Goal: Information Seeking & Learning: Learn about a topic

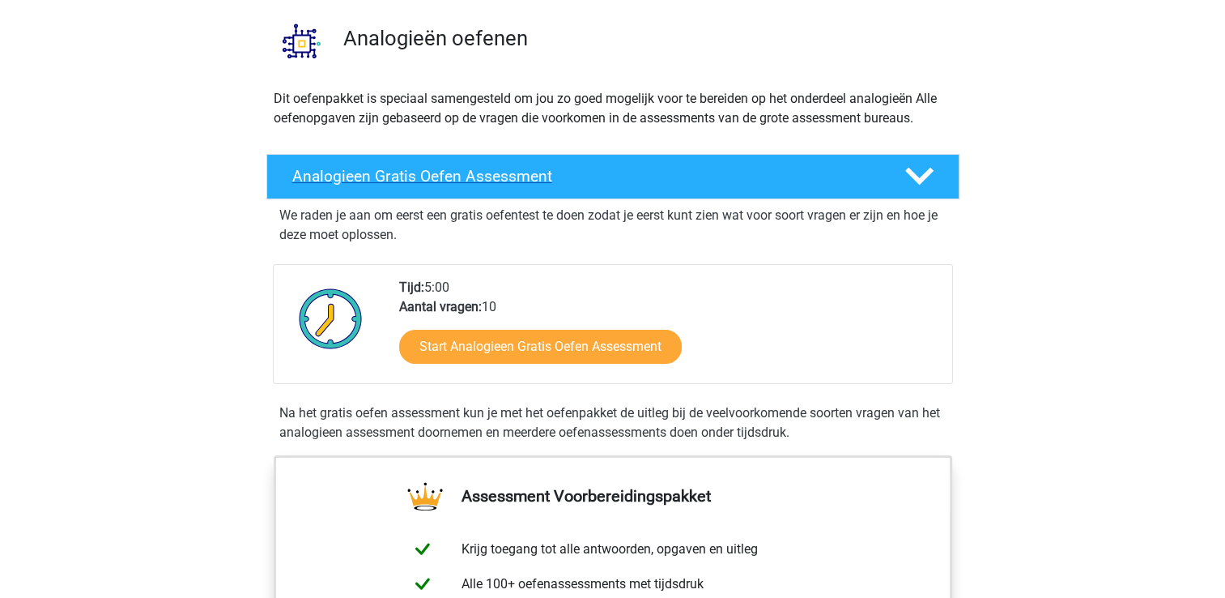
scroll to position [162, 0]
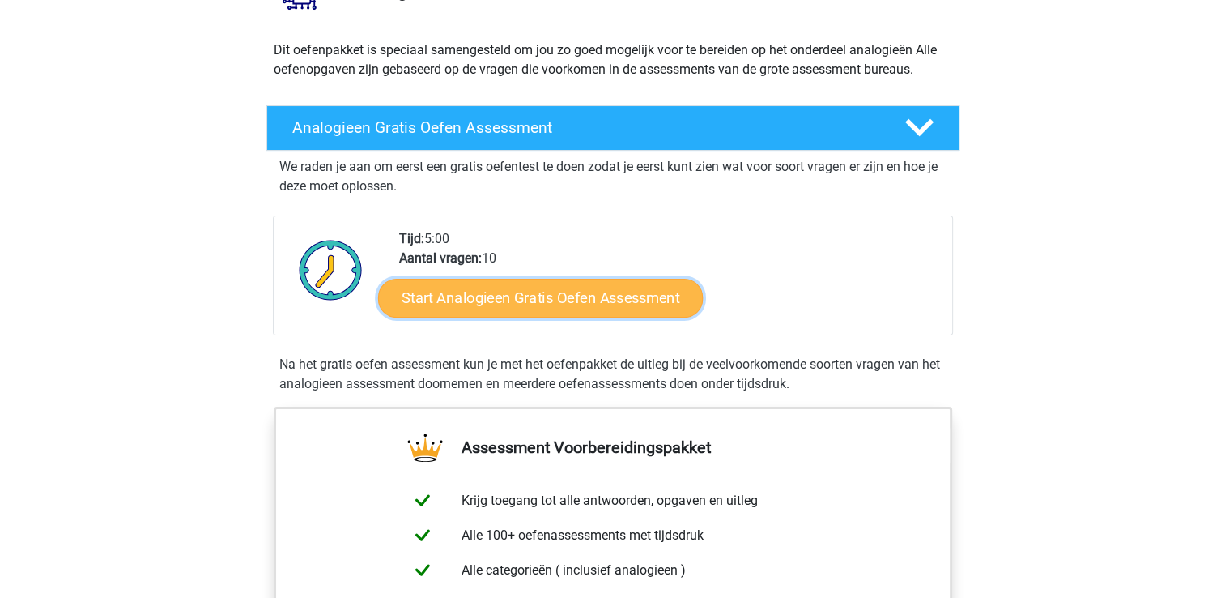
click at [615, 288] on link "Start Analogieen Gratis Oefen Assessment" at bounding box center [540, 297] width 325 height 39
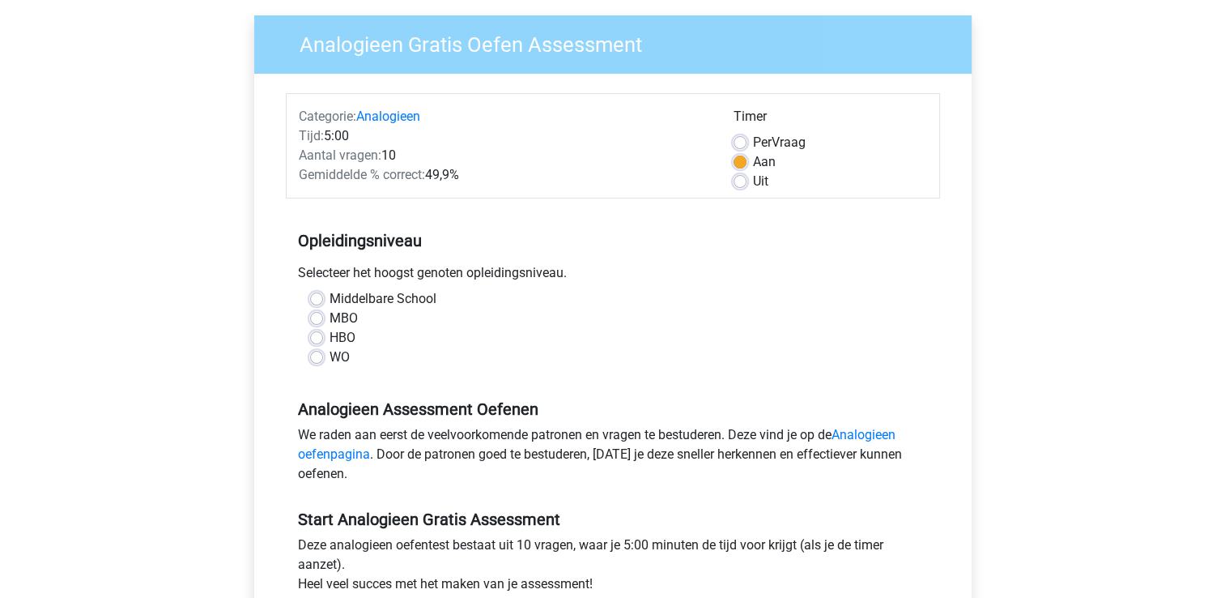
scroll to position [243, 0]
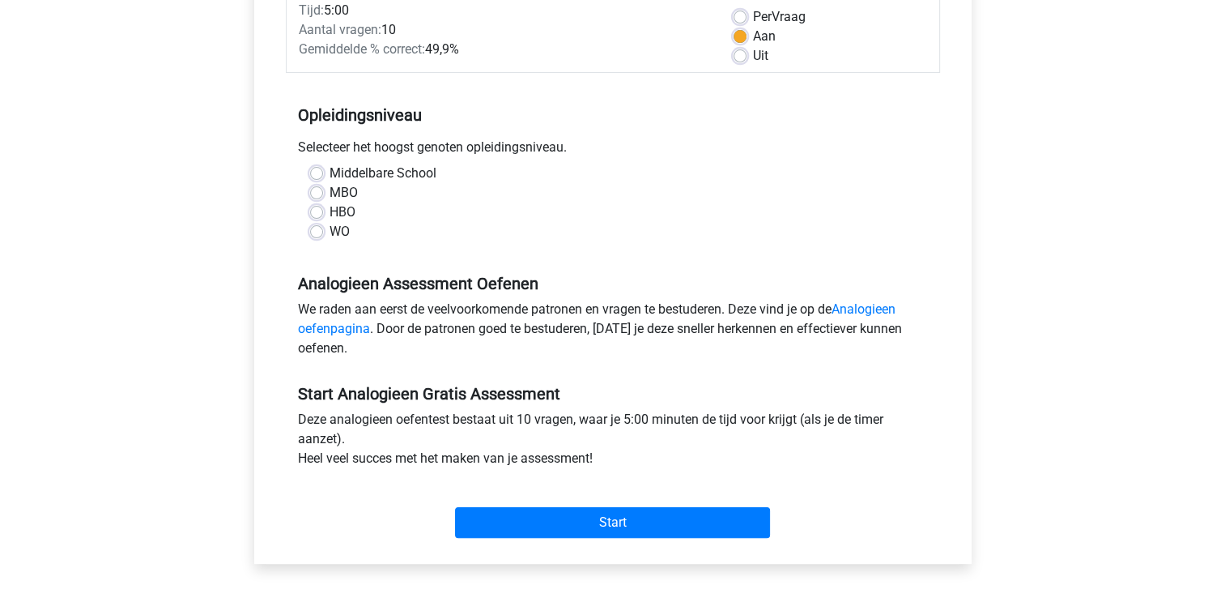
click at [366, 194] on div "MBO" at bounding box center [613, 192] width 606 height 19
click at [353, 212] on label "HBO" at bounding box center [343, 211] width 26 height 19
click at [323, 212] on input "HBO" at bounding box center [316, 210] width 13 height 16
radio input "true"
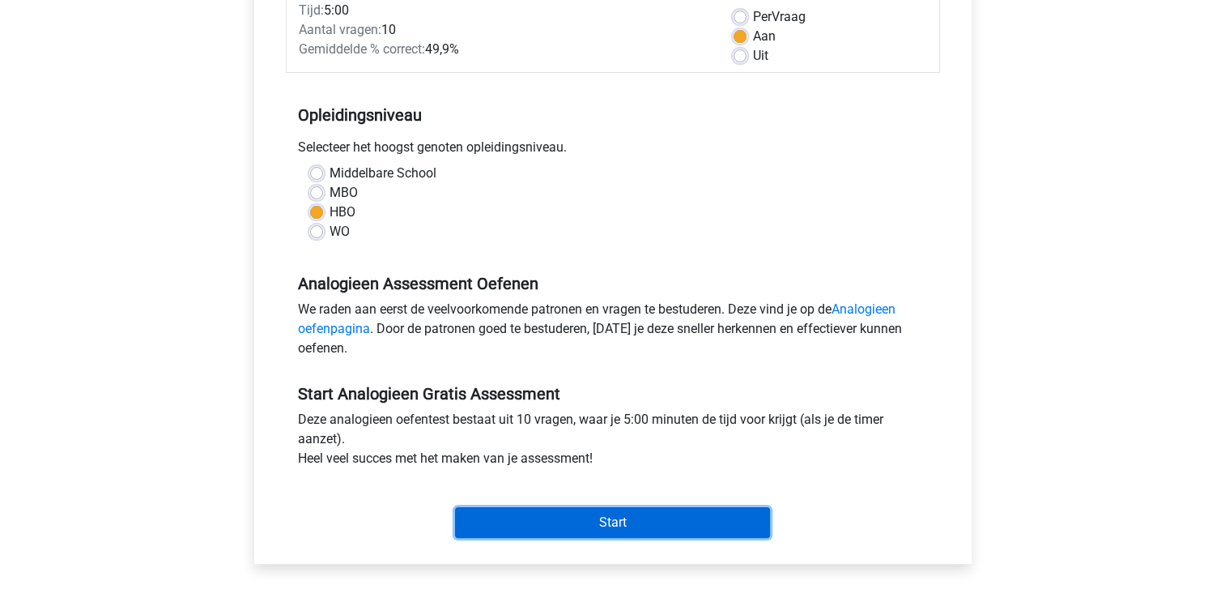
click at [564, 509] on input "Start" at bounding box center [612, 522] width 315 height 31
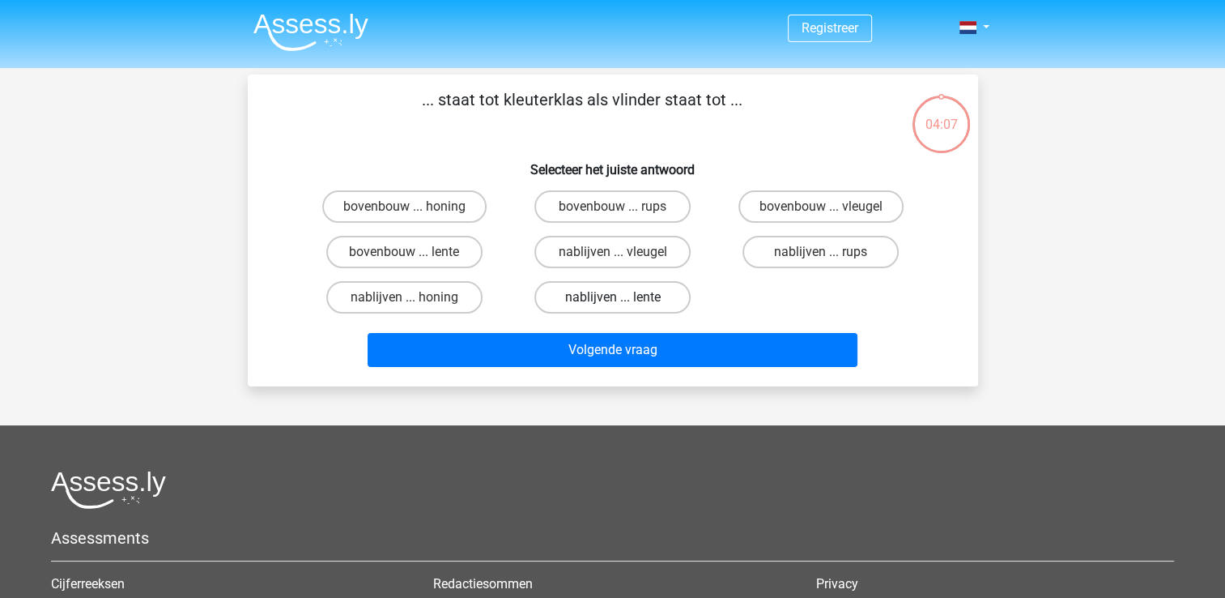
click at [658, 304] on label "nablijven ... lente" at bounding box center [612, 297] width 156 height 32
click at [623, 304] on input "nablijven ... lente" at bounding box center [617, 302] width 11 height 11
radio input "true"
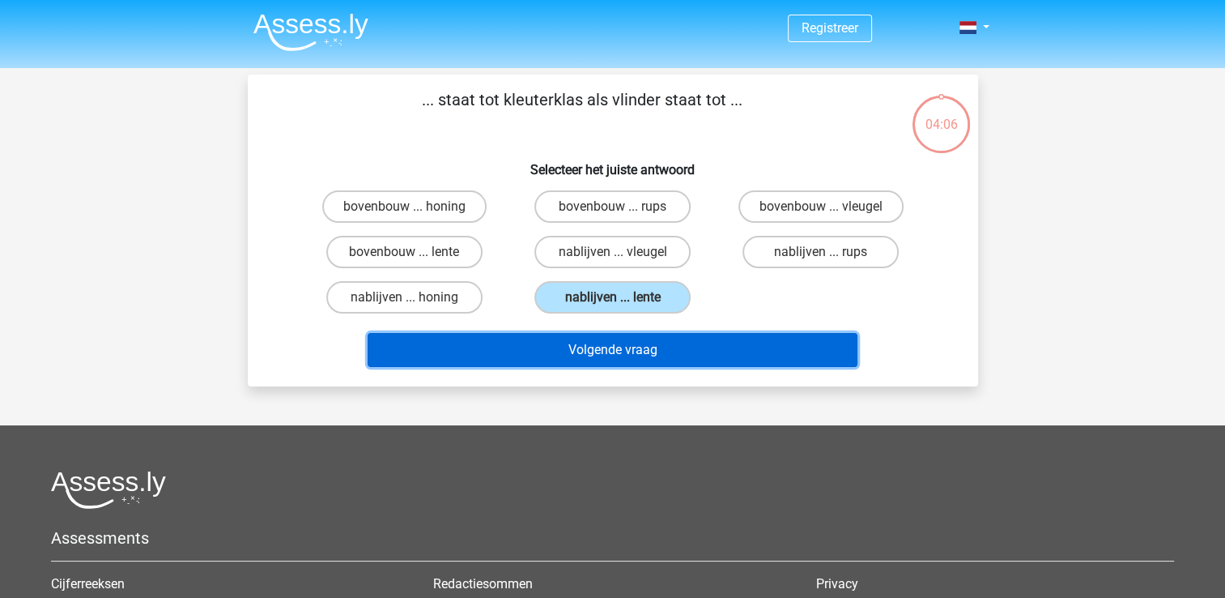
click at [668, 351] on button "Volgende vraag" at bounding box center [613, 350] width 490 height 34
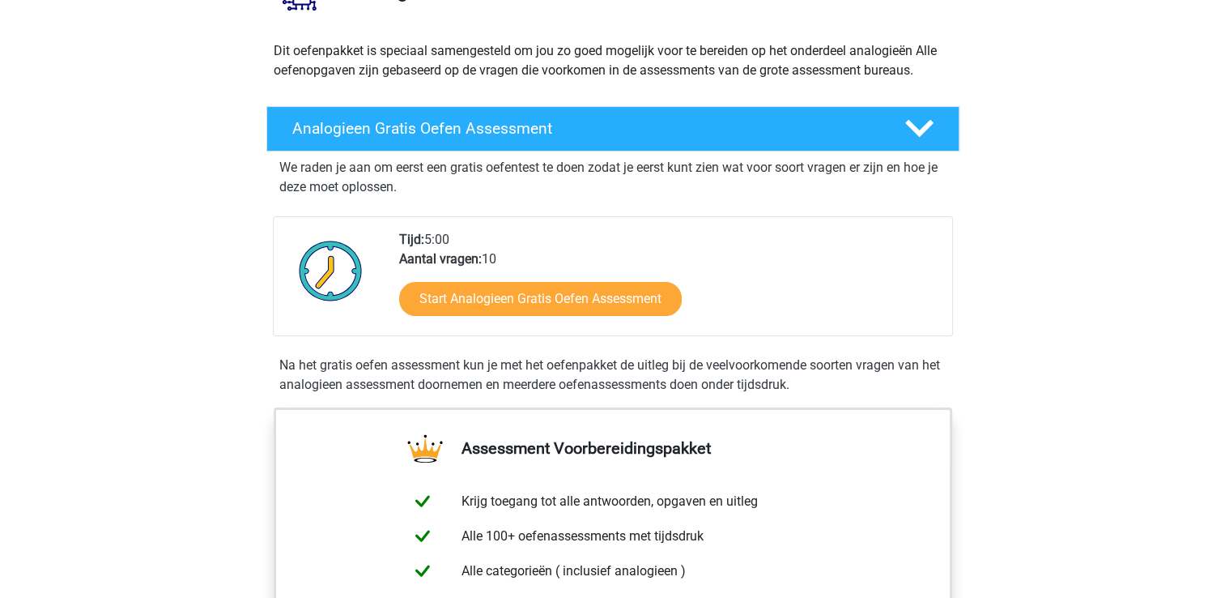
scroll to position [162, 0]
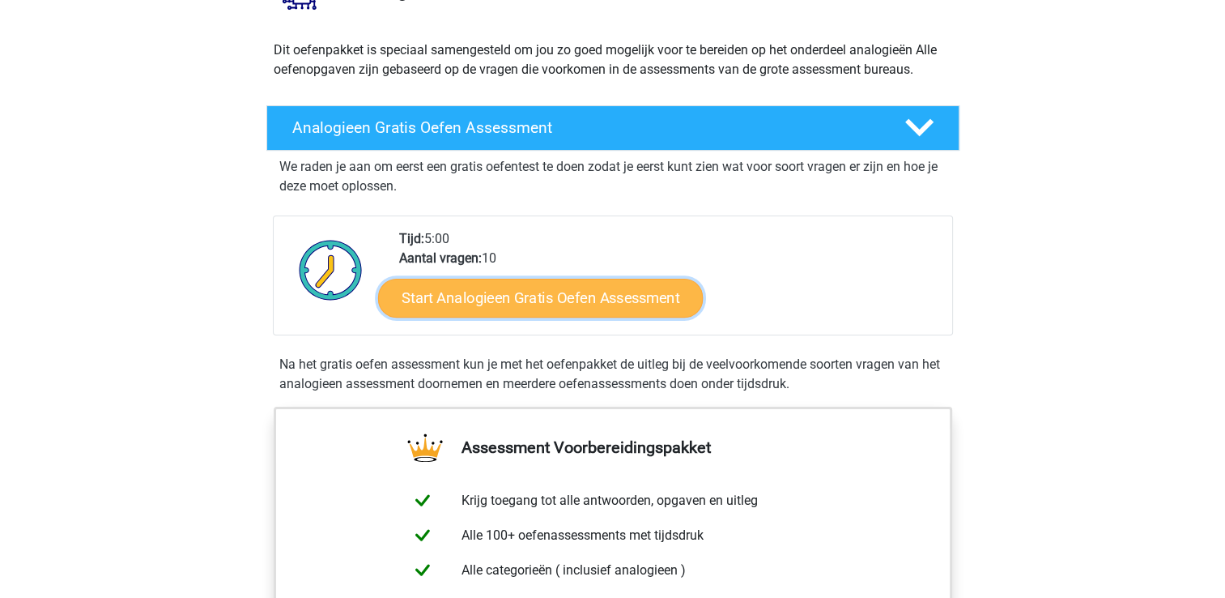
click at [564, 303] on link "Start Analogieen Gratis Oefen Assessment" at bounding box center [540, 297] width 325 height 39
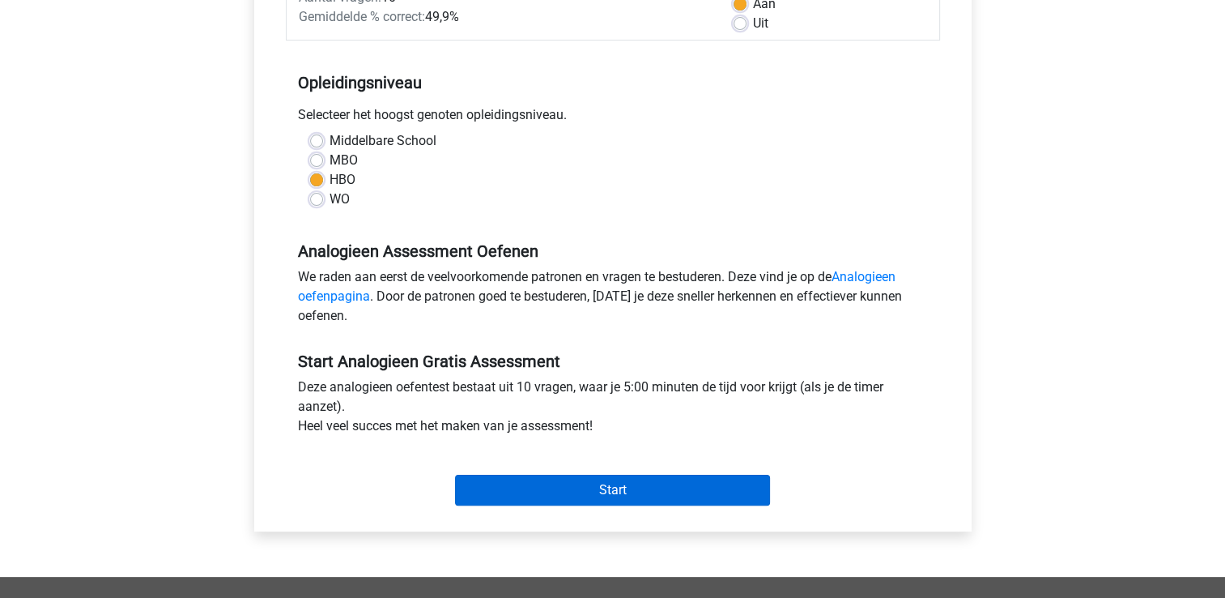
scroll to position [405, 0]
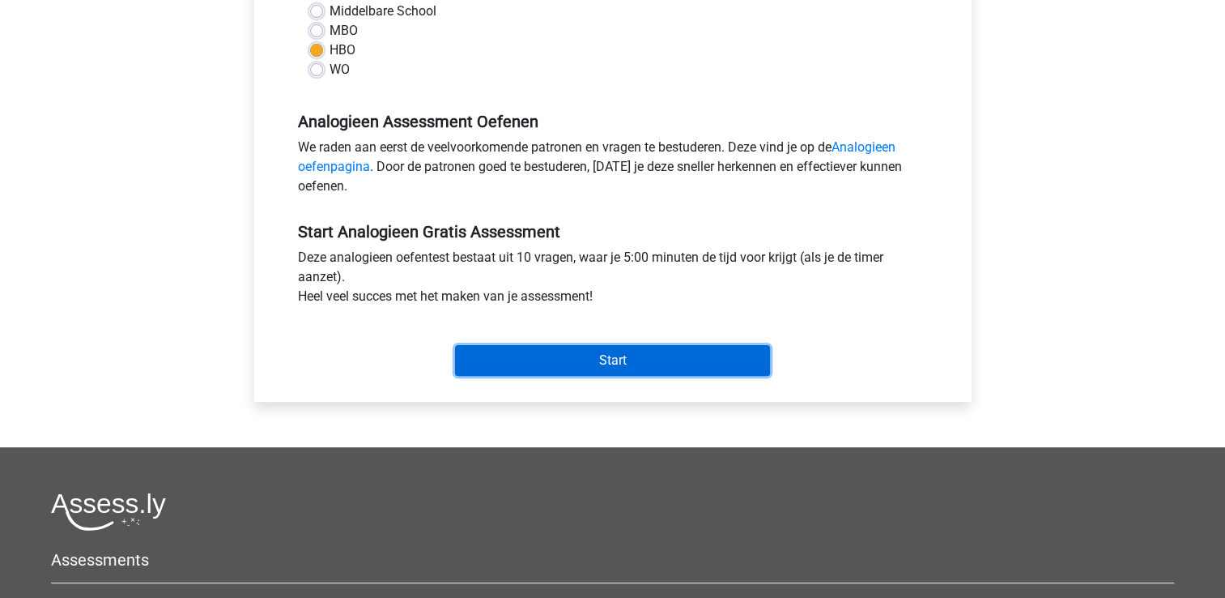
click at [680, 364] on input "Start" at bounding box center [612, 360] width 315 height 31
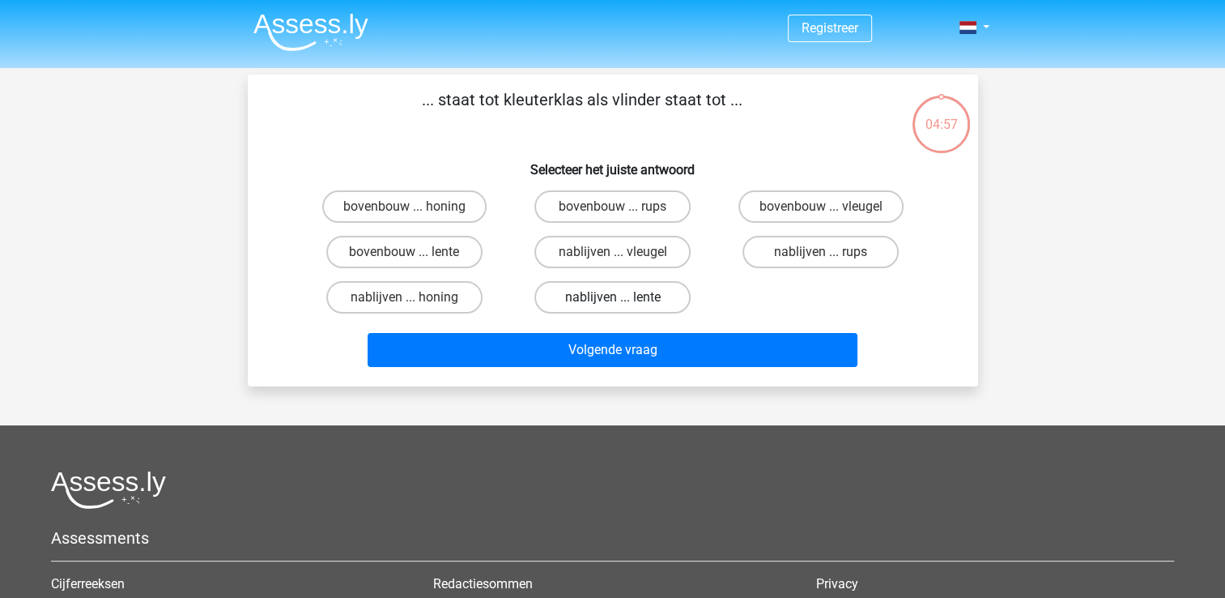
click at [660, 287] on label "nablijven ... lente" at bounding box center [612, 297] width 156 height 32
click at [623, 297] on input "nablijven ... lente" at bounding box center [617, 302] width 11 height 11
radio input "true"
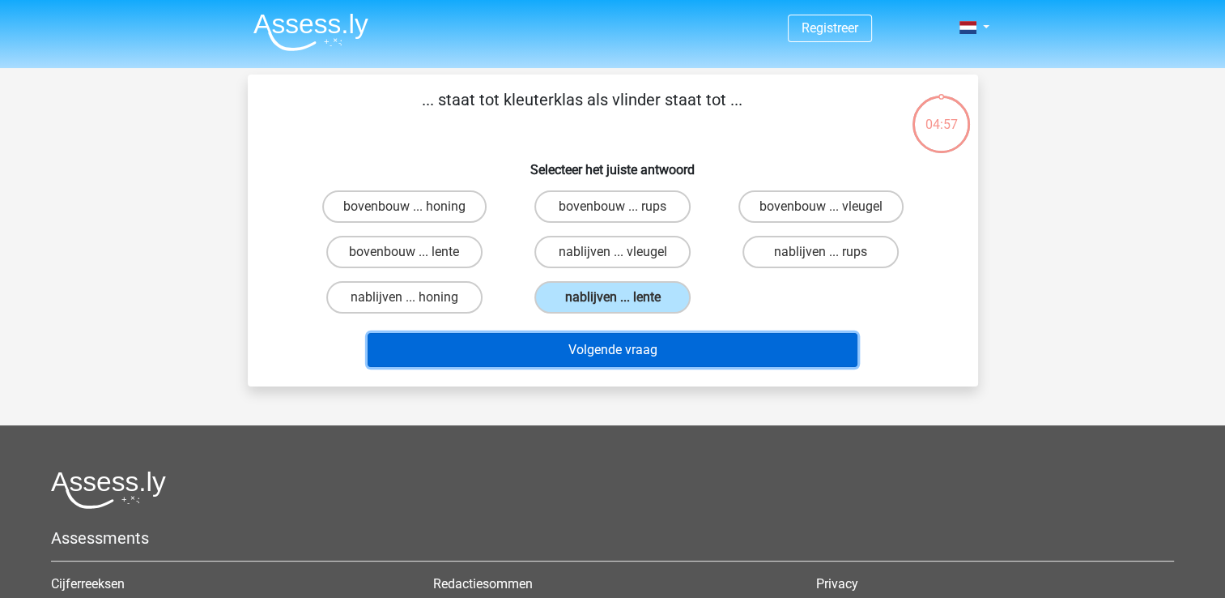
click at [685, 359] on button "Volgende vraag" at bounding box center [613, 350] width 490 height 34
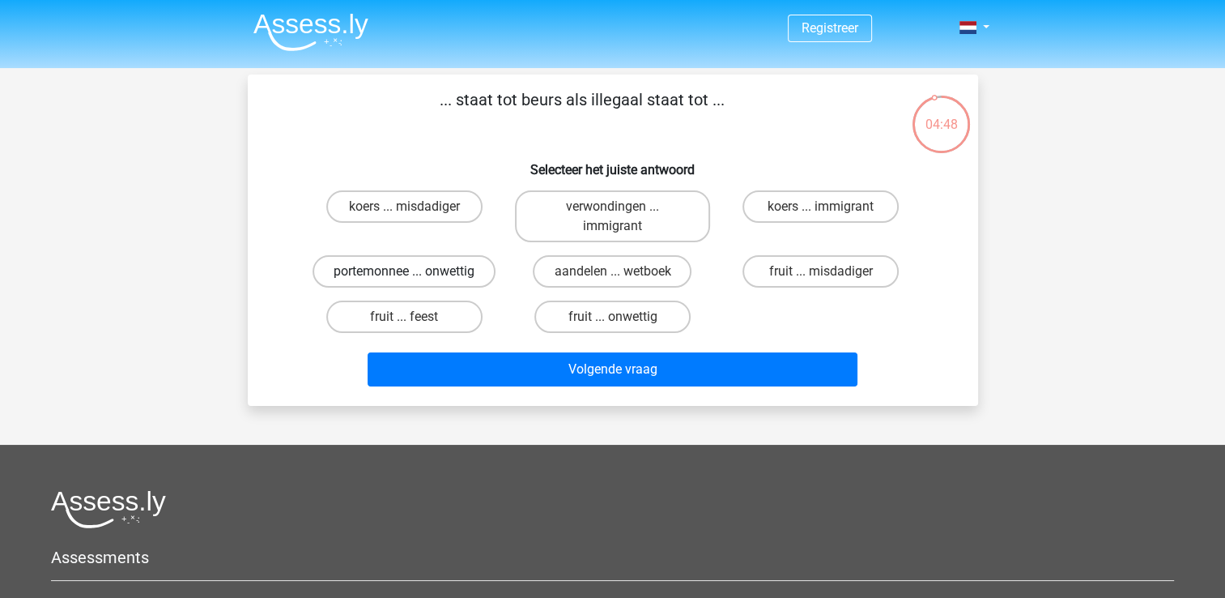
click at [489, 269] on label "portemonnee ... onwettig" at bounding box center [404, 271] width 183 height 32
click at [415, 271] on input "portemonnee ... onwettig" at bounding box center [409, 276] width 11 height 11
radio input "true"
click at [633, 257] on label "aandelen ... wetboek" at bounding box center [612, 271] width 159 height 32
click at [623, 271] on input "aandelen ... wetboek" at bounding box center [617, 276] width 11 height 11
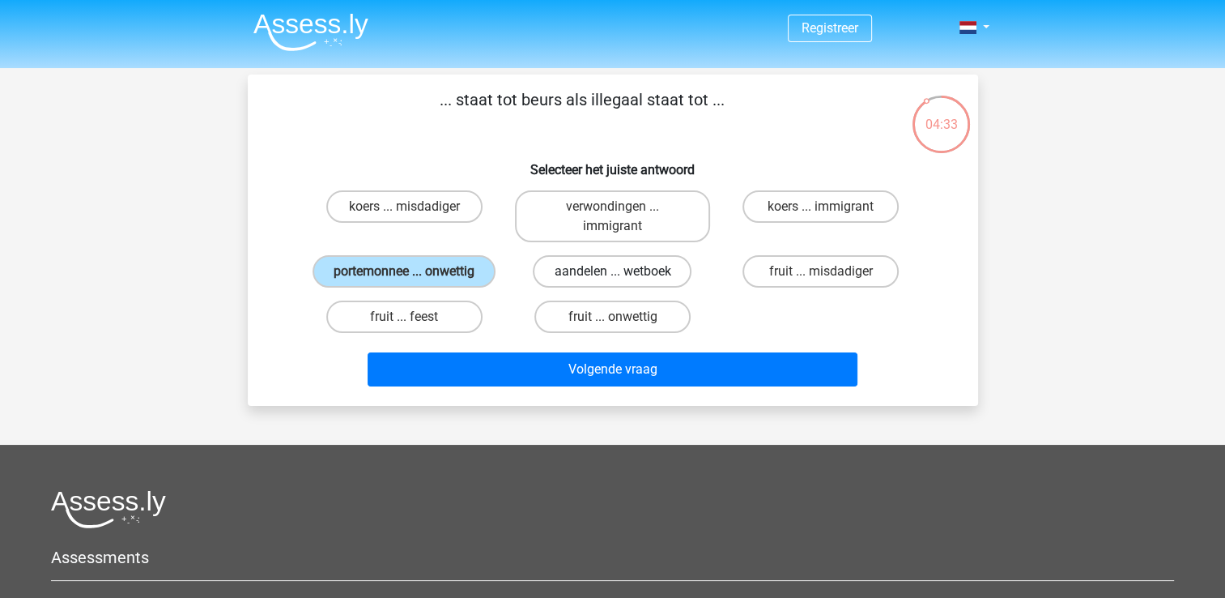
radio input "true"
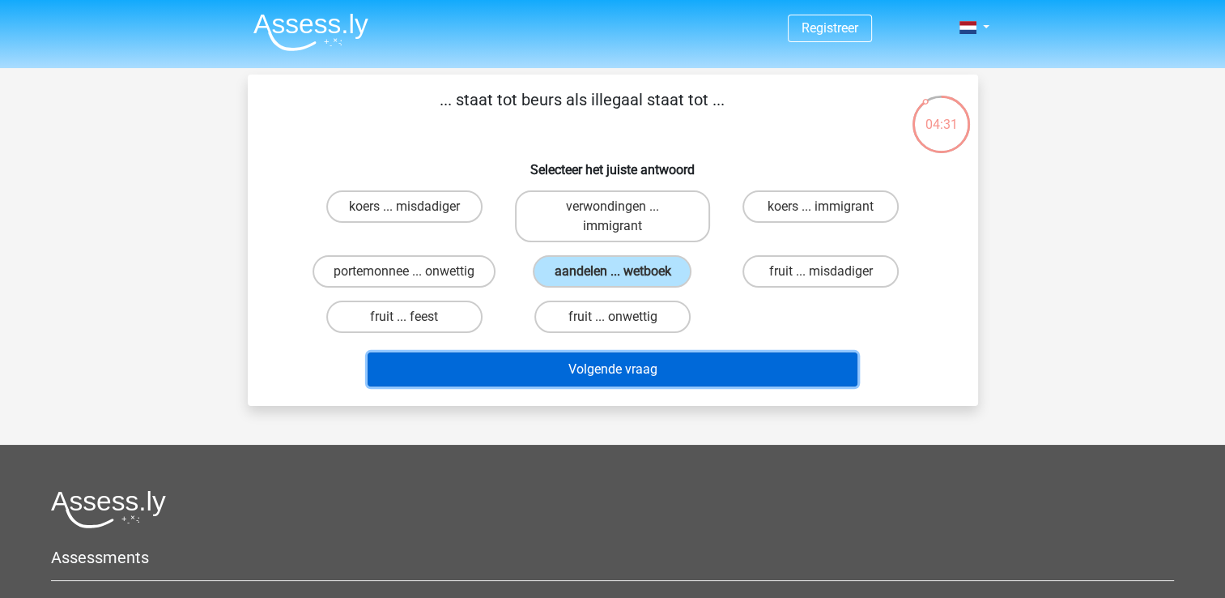
click at [664, 358] on button "Volgende vraag" at bounding box center [613, 369] width 490 height 34
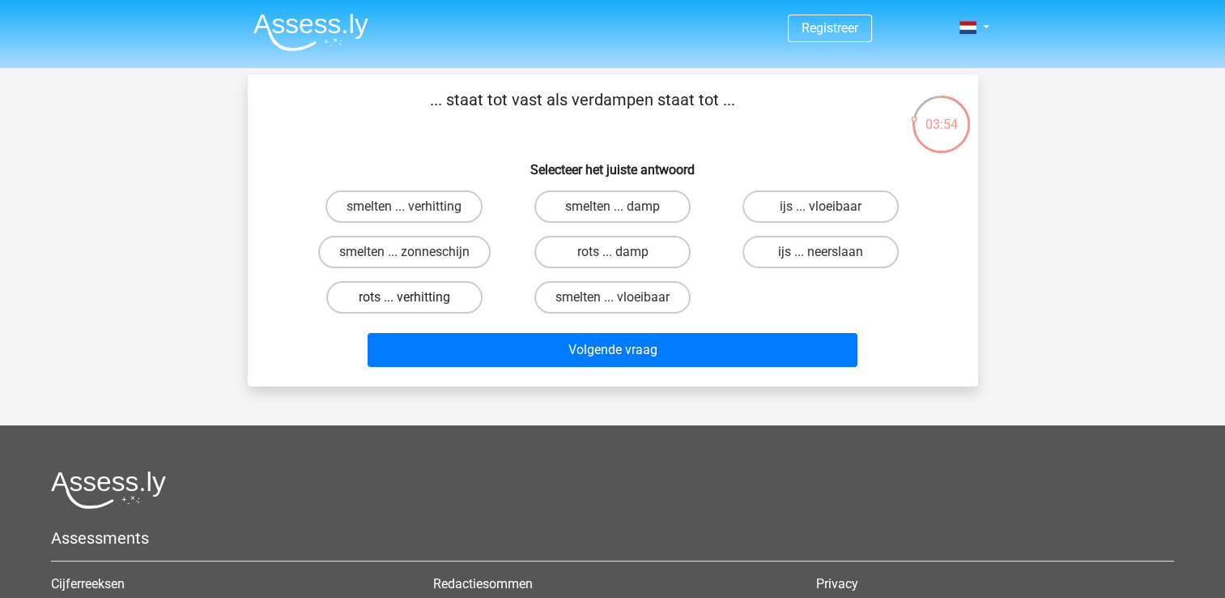
click at [381, 307] on label "rots ... verhitting" at bounding box center [404, 297] width 156 height 32
click at [404, 307] on input "rots ... verhitting" at bounding box center [409, 302] width 11 height 11
radio input "true"
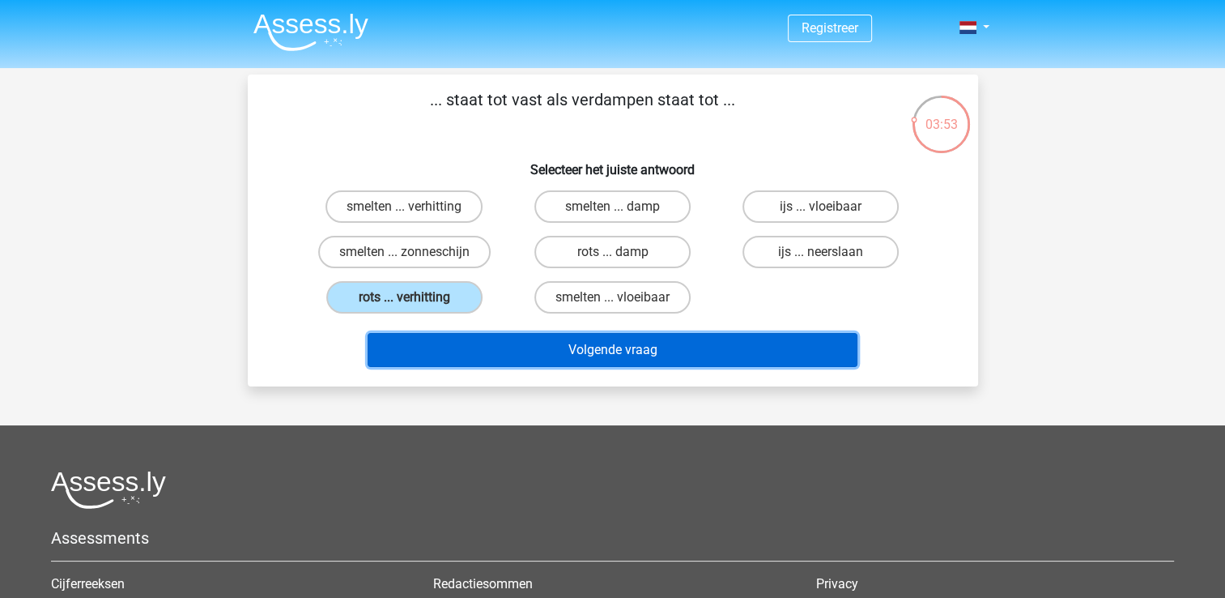
click at [466, 346] on button "Volgende vraag" at bounding box center [613, 350] width 490 height 34
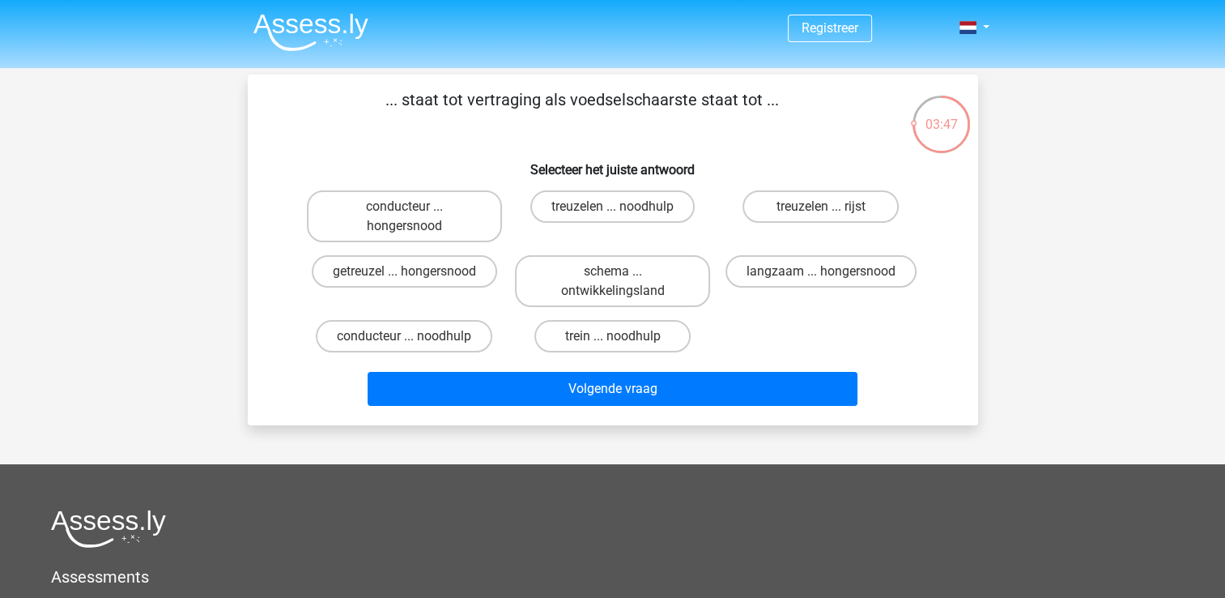
drag, startPoint x: 478, startPoint y: 370, endPoint x: 1075, endPoint y: 332, distance: 598.8
click at [1075, 332] on div "Registreer Nederlands English" at bounding box center [612, 445] width 1225 height 891
click at [859, 277] on label "langzaam ... hongersnood" at bounding box center [820, 271] width 191 height 32
click at [832, 277] on input "langzaam ... hongersnood" at bounding box center [826, 276] width 11 height 11
radio input "true"
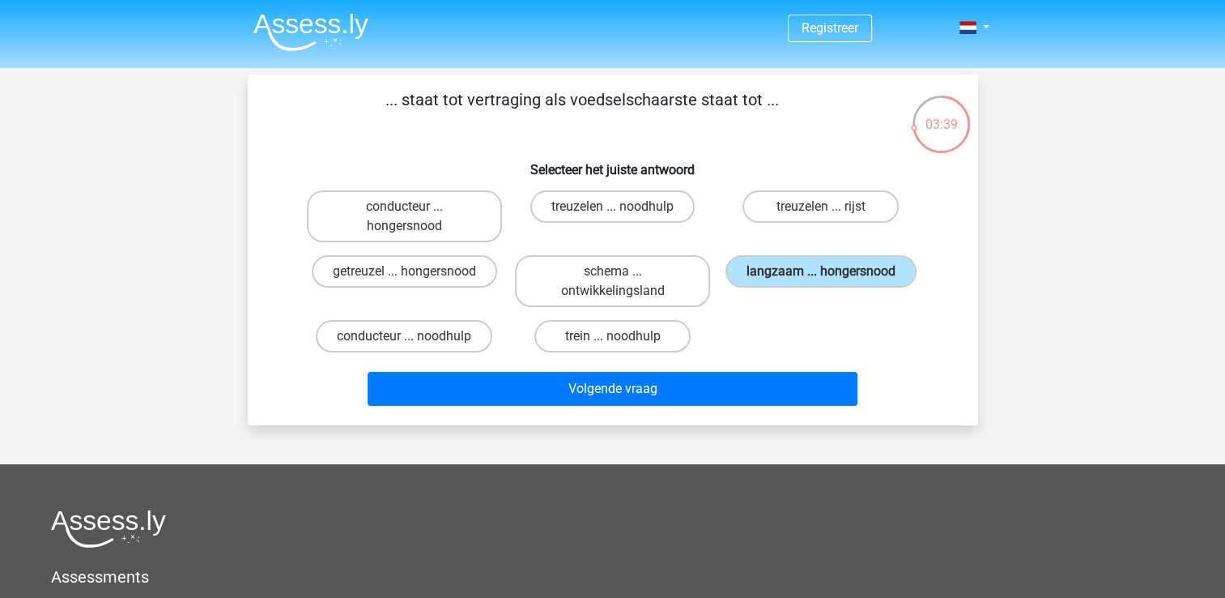
drag, startPoint x: 801, startPoint y: 404, endPoint x: 1079, endPoint y: 450, distance: 281.5
drag, startPoint x: 793, startPoint y: 365, endPoint x: 719, endPoint y: 334, distance: 79.8
click at [719, 334] on div "conducteur ... hongersnood treuzelen ... noodhulp treuzelen ... rijst getreuzel…" at bounding box center [612, 271] width 625 height 175
drag, startPoint x: 719, startPoint y: 334, endPoint x: 704, endPoint y: 339, distance: 16.1
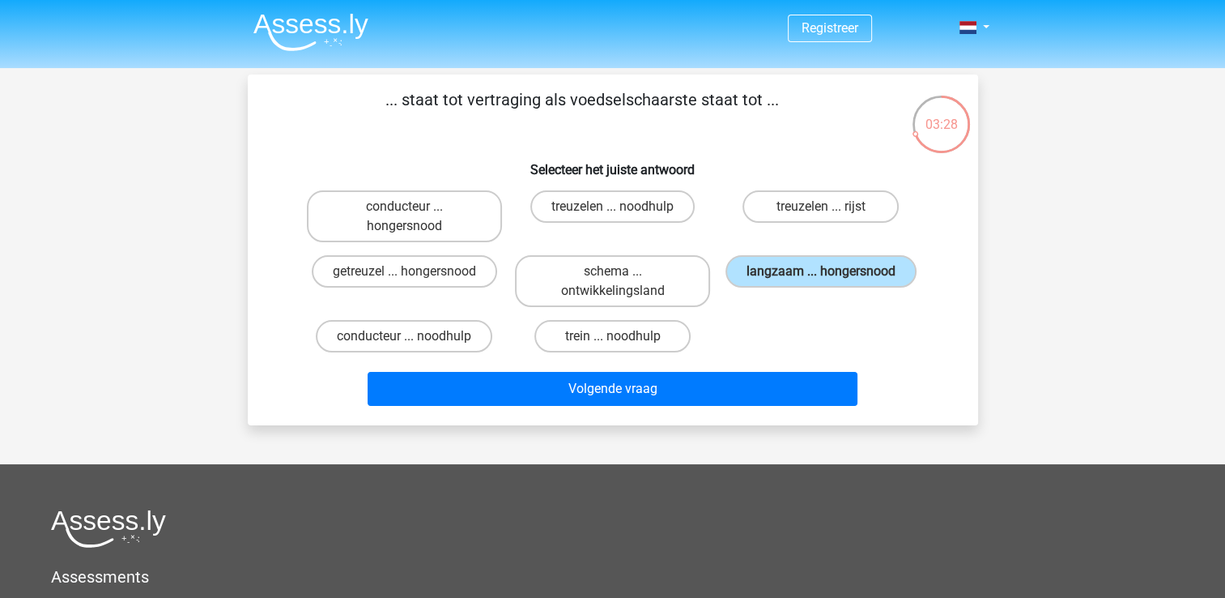
click at [502, 242] on div "trein ... noodhulp" at bounding box center [404, 216] width 195 height 52
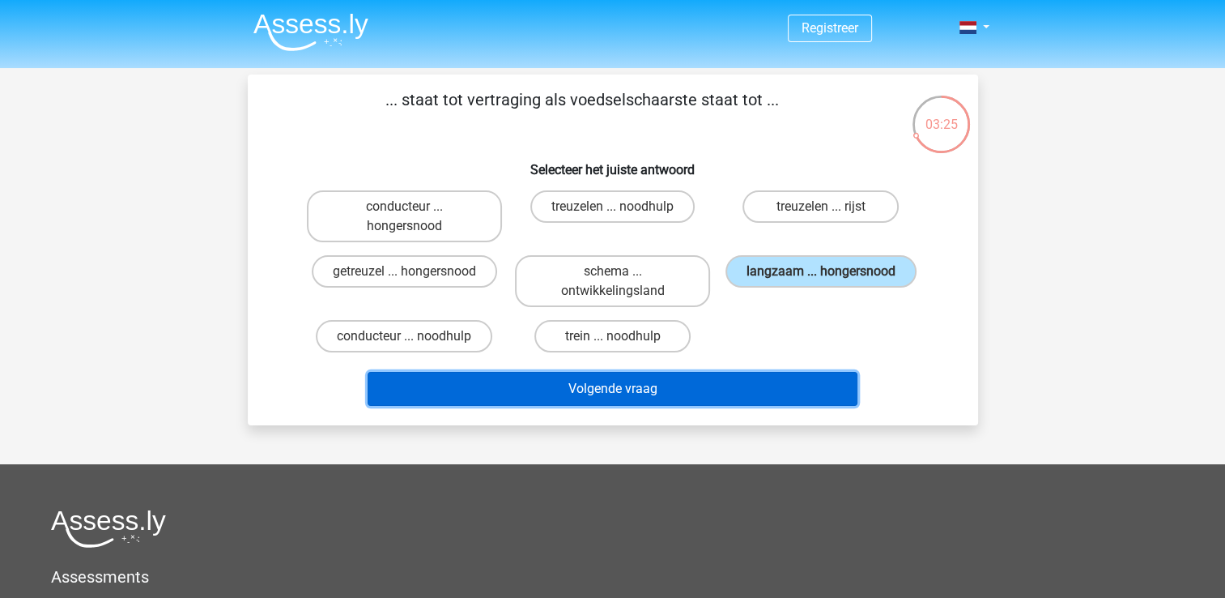
click at [702, 384] on button "Volgende vraag" at bounding box center [613, 389] width 490 height 34
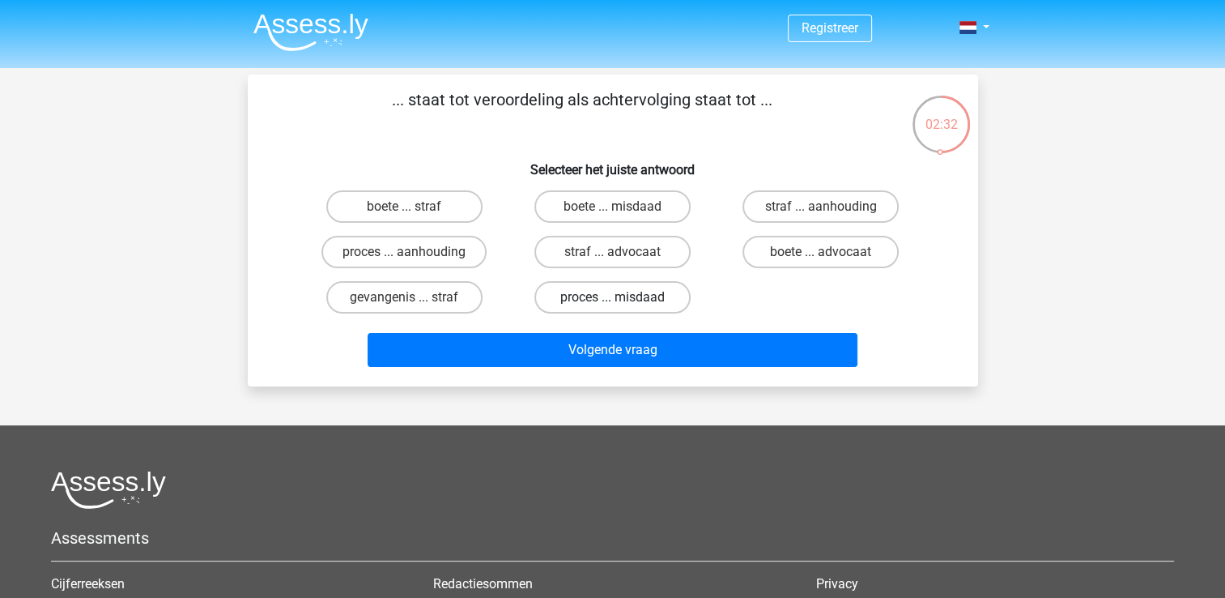
drag, startPoint x: 672, startPoint y: 313, endPoint x: 651, endPoint y: 300, distance: 24.7
click at [651, 300] on label "proces ... misdaad" at bounding box center [612, 297] width 156 height 32
click at [623, 300] on input "proces ... misdaad" at bounding box center [617, 302] width 11 height 11
radio input "true"
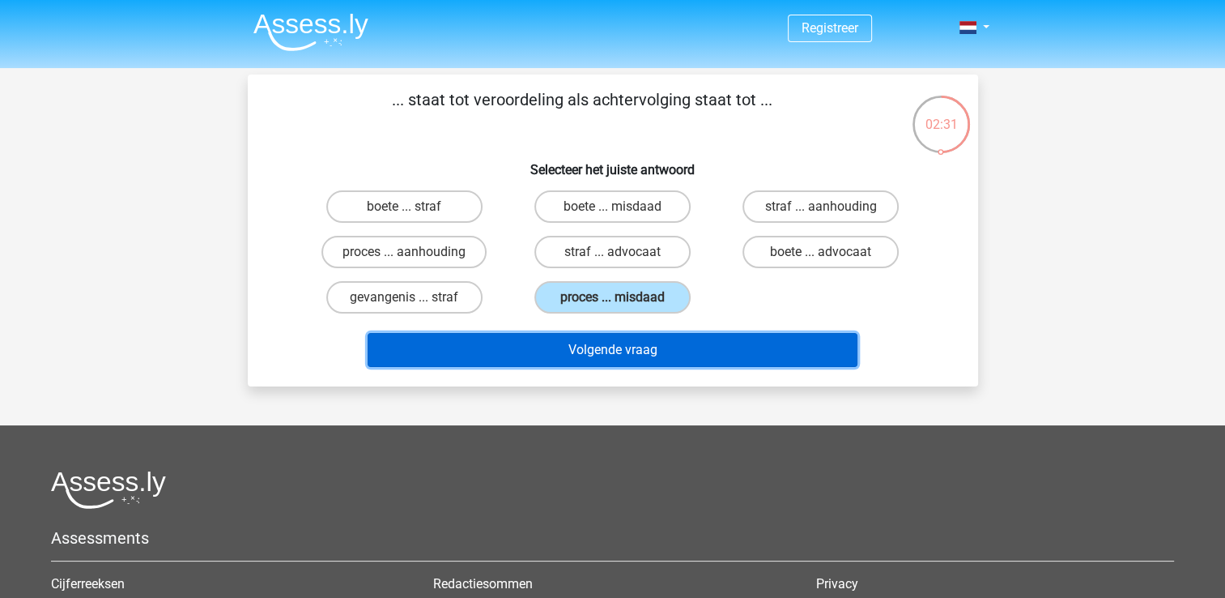
click at [628, 360] on button "Volgende vraag" at bounding box center [613, 350] width 490 height 34
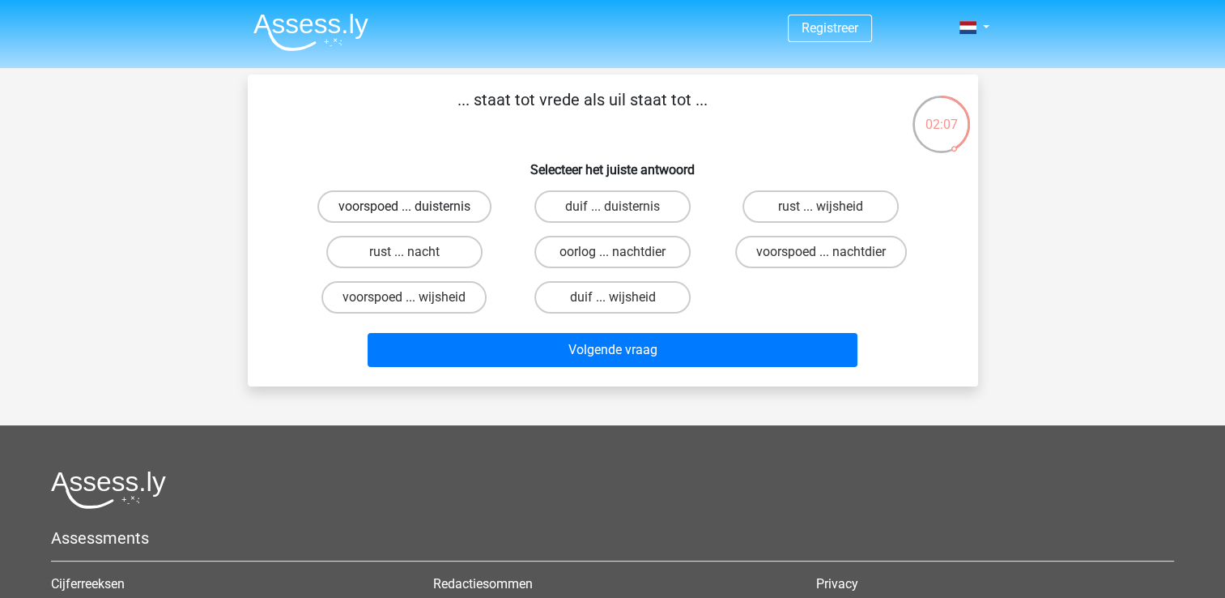
click at [448, 197] on label "voorspoed ... duisternis" at bounding box center [404, 206] width 174 height 32
click at [415, 206] on input "voorspoed ... duisternis" at bounding box center [409, 211] width 11 height 11
radio input "true"
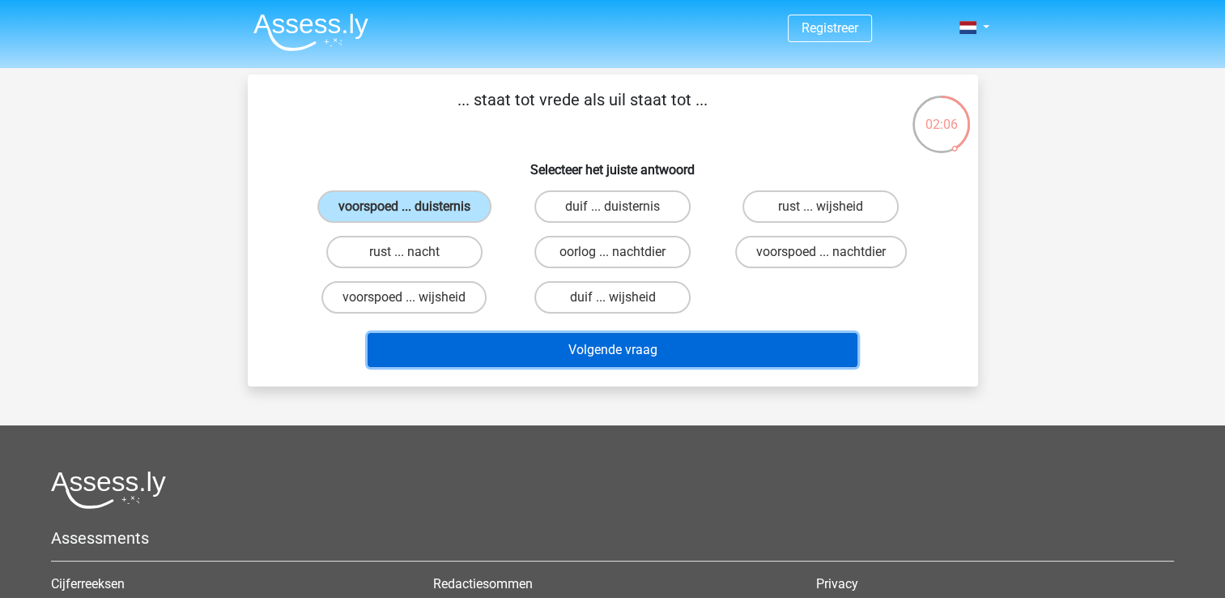
click at [708, 360] on button "Volgende vraag" at bounding box center [613, 350] width 490 height 34
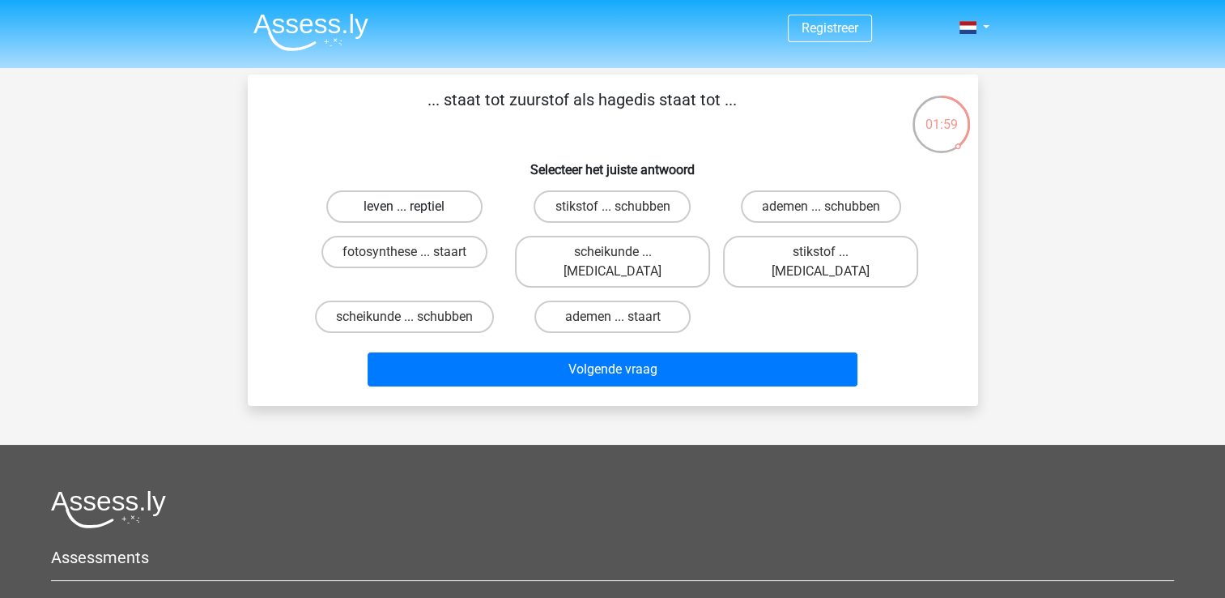
click at [408, 196] on label "leven ... reptiel" at bounding box center [404, 206] width 156 height 32
click at [408, 206] on input "leven ... reptiel" at bounding box center [409, 211] width 11 height 11
radio input "true"
drag, startPoint x: 813, startPoint y: 202, endPoint x: 1100, endPoint y: 248, distance: 291.0
click at [813, 201] on label "ademen ... schubben" at bounding box center [821, 206] width 160 height 32
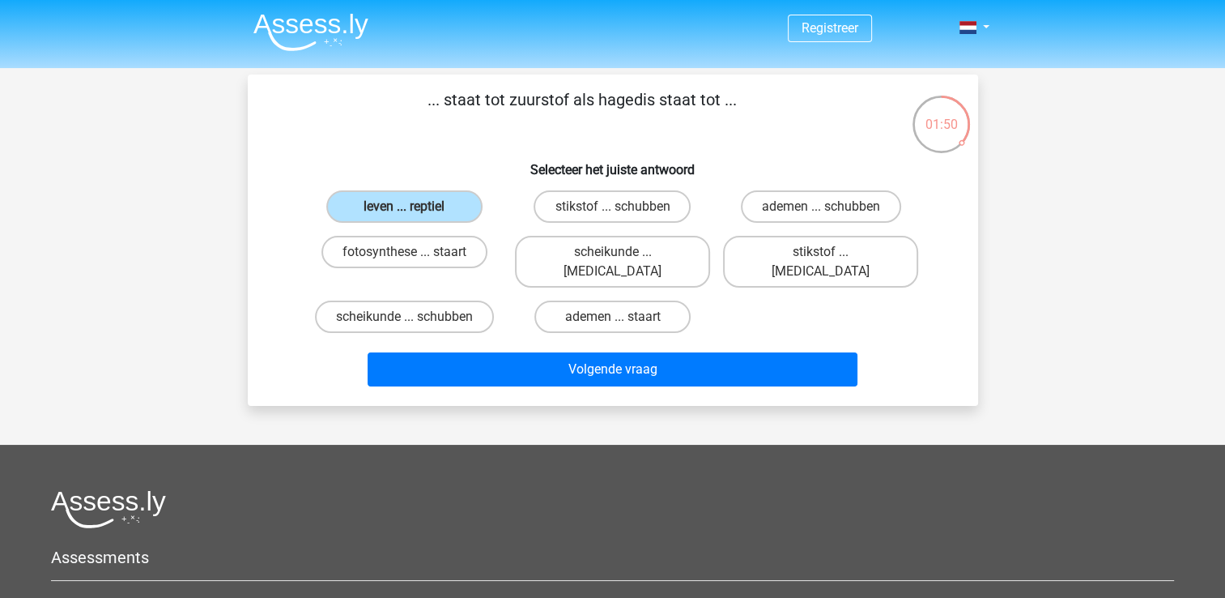
click at [821, 206] on input "ademen ... schubben" at bounding box center [826, 211] width 11 height 11
radio input "true"
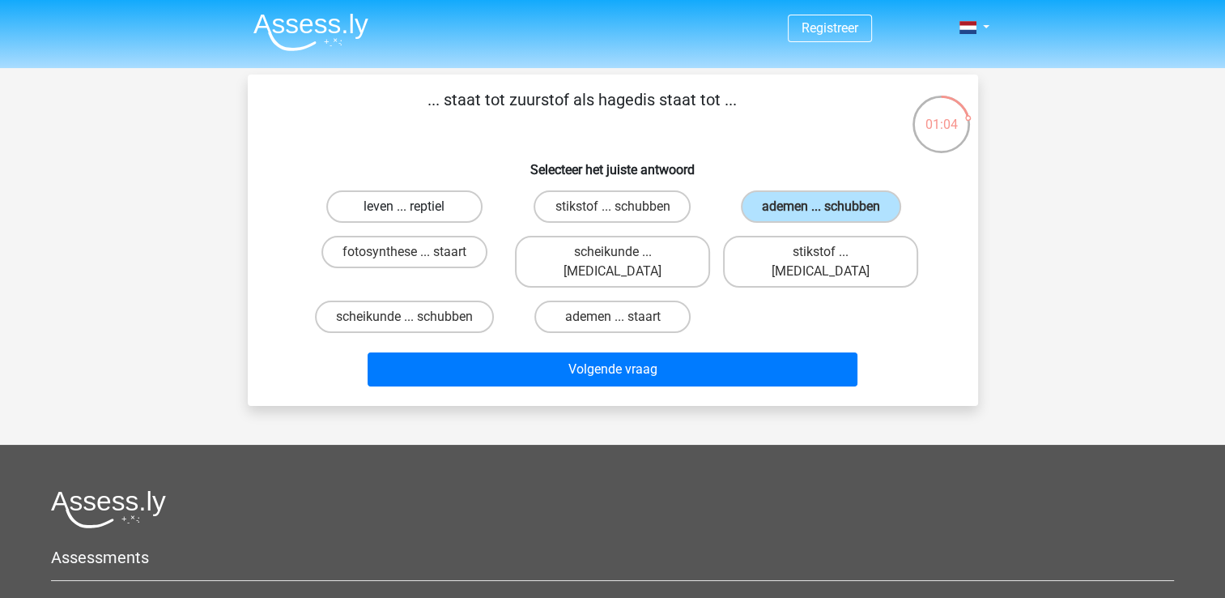
click at [336, 213] on label "leven ... reptiel" at bounding box center [404, 206] width 156 height 32
click at [404, 213] on input "leven ... reptiel" at bounding box center [409, 211] width 11 height 11
radio input "true"
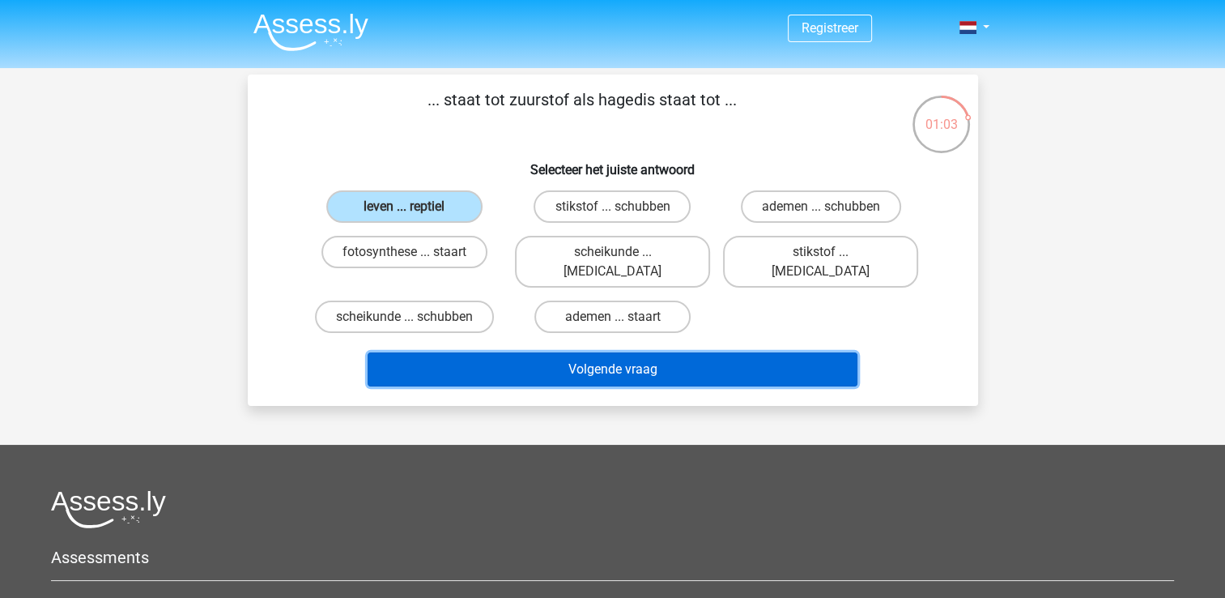
click at [551, 353] on button "Volgende vraag" at bounding box center [613, 369] width 490 height 34
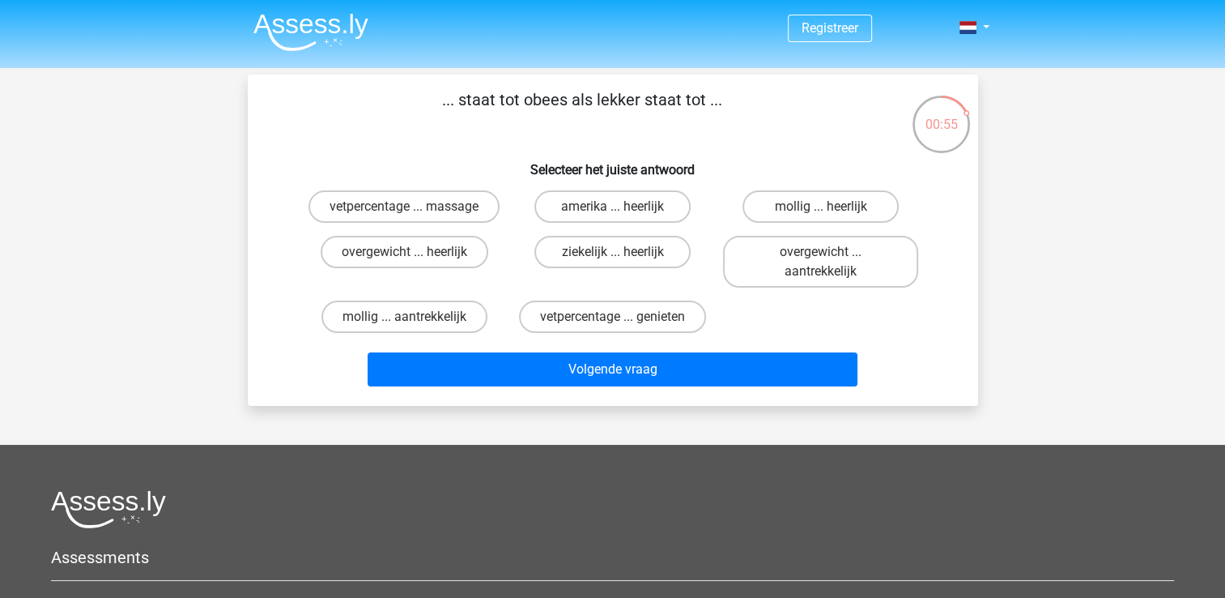
click at [407, 258] on input "overgewicht ... heerlijk" at bounding box center [409, 257] width 11 height 11
radio input "true"
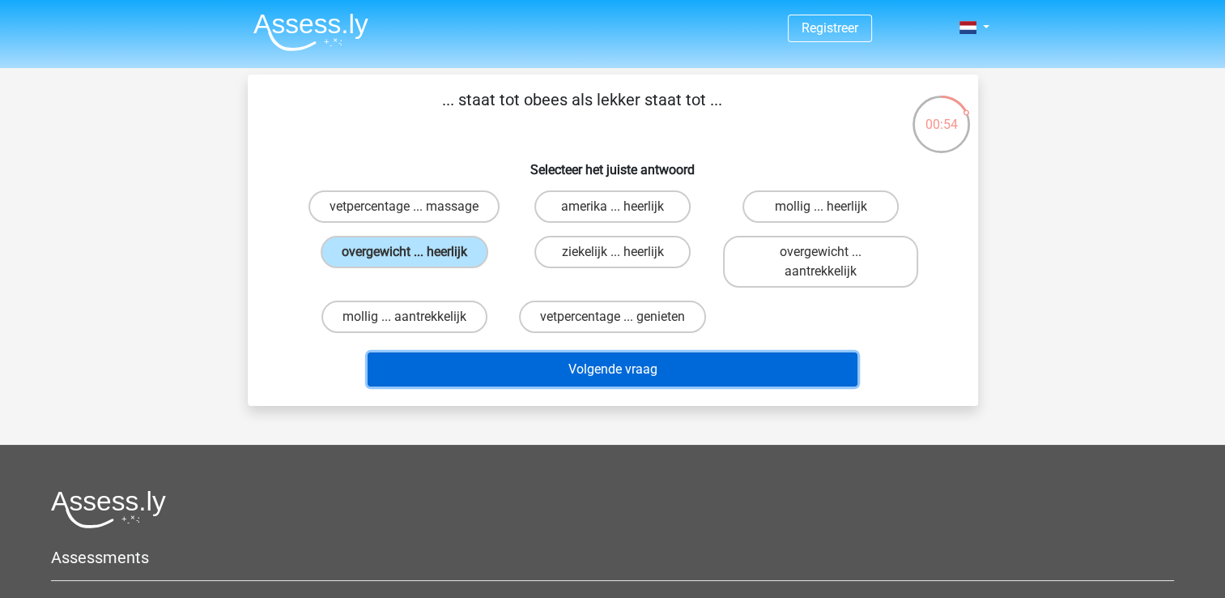
click at [557, 365] on button "Volgende vraag" at bounding box center [613, 369] width 490 height 34
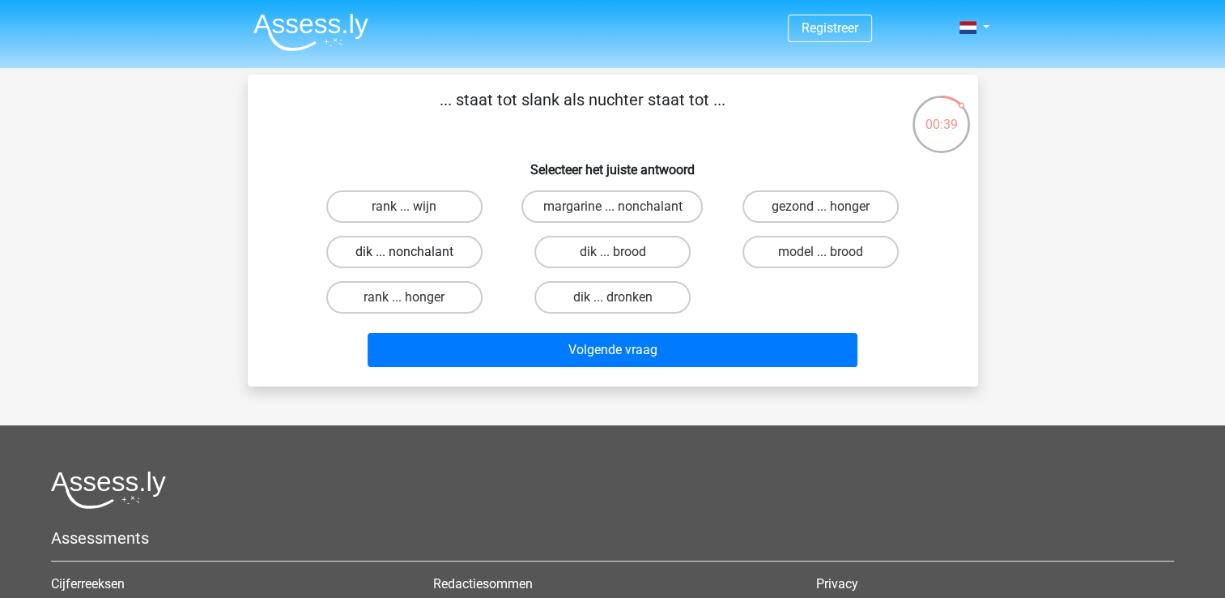
click at [453, 254] on label "dik ... nonchalant" at bounding box center [404, 252] width 156 height 32
click at [415, 254] on input "dik ... nonchalant" at bounding box center [409, 257] width 11 height 11
radio input "true"
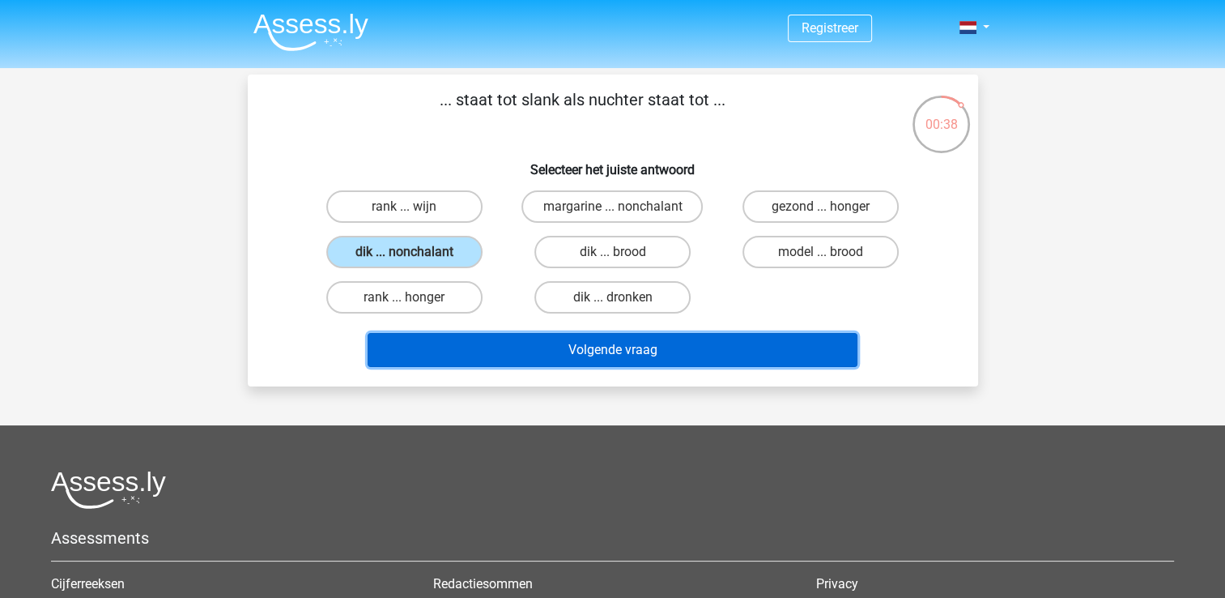
click at [528, 346] on button "Volgende vraag" at bounding box center [613, 350] width 490 height 34
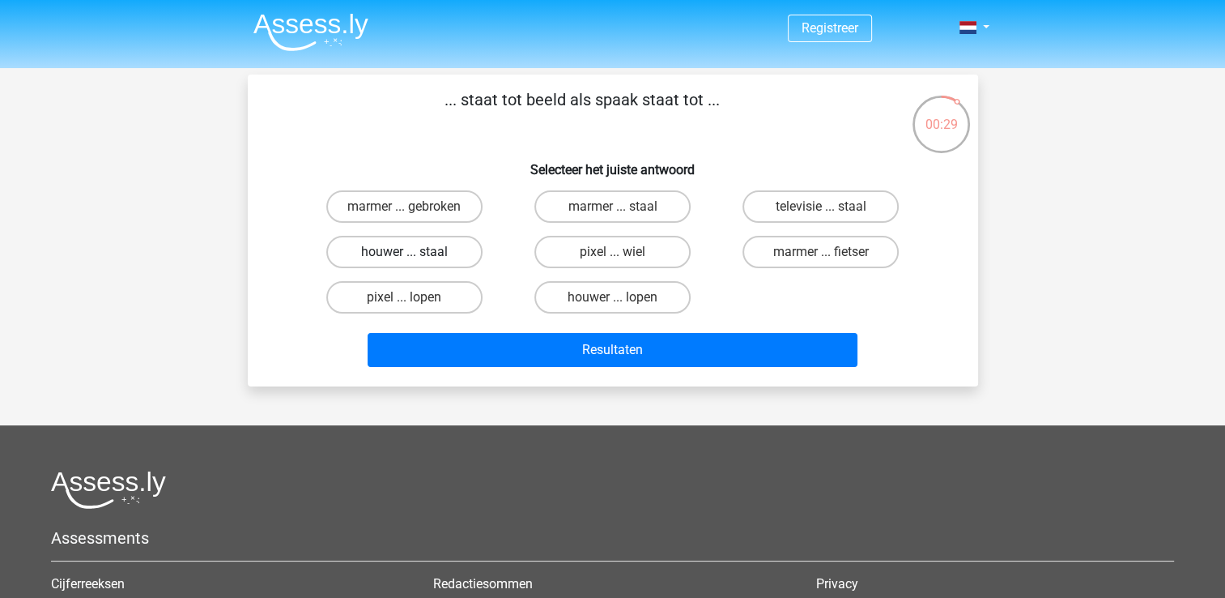
click at [457, 266] on label "houwer ... staal" at bounding box center [404, 252] width 156 height 32
click at [415, 262] on input "houwer ... staal" at bounding box center [409, 257] width 11 height 11
radio input "true"
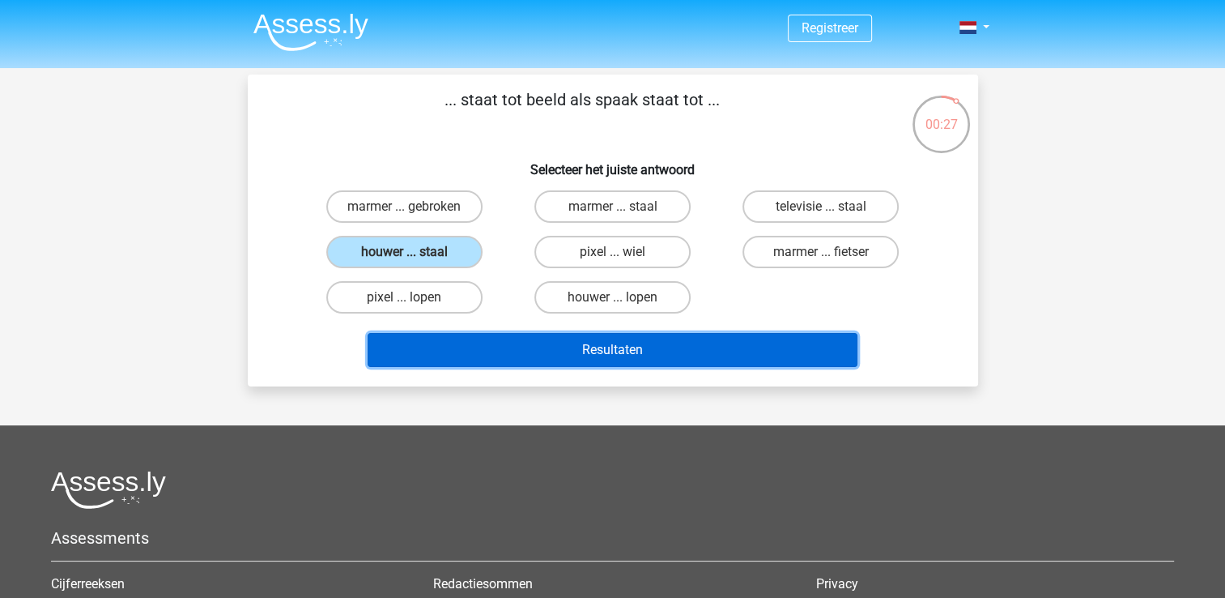
click at [470, 360] on button "Resultaten" at bounding box center [613, 350] width 490 height 34
